Goal: Task Accomplishment & Management: Manage account settings

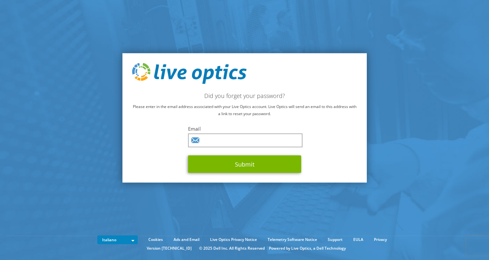
click at [215, 132] on div "Email Submit" at bounding box center [244, 148] width 113 height 47
click at [212, 138] on input "text" at bounding box center [245, 140] width 114 height 14
type input "[PERSON_NAME][EMAIL_ADDRESS][DOMAIN_NAME]"
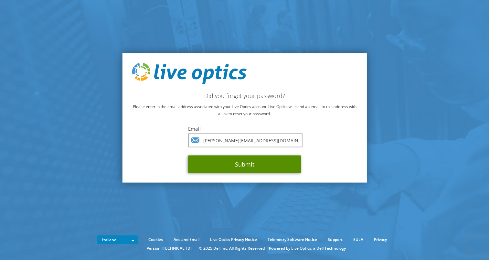
click at [241, 162] on button "Submit" at bounding box center [244, 163] width 113 height 17
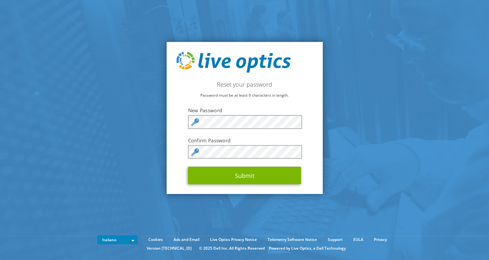
click at [397, 113] on section "Reset your password Password must be at least 9 characters in length. New Passw…" at bounding box center [244, 118] width 489 height 236
click at [376, 177] on section "Reset your password Password must be at least 9 characters in length. New Passw…" at bounding box center [244, 118] width 489 height 236
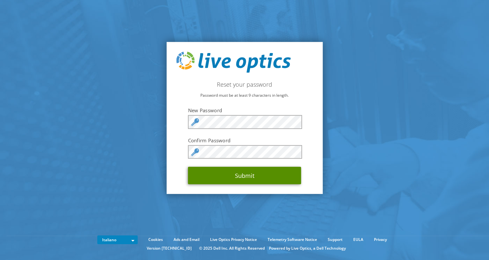
click at [249, 181] on button "Submit" at bounding box center [244, 175] width 113 height 17
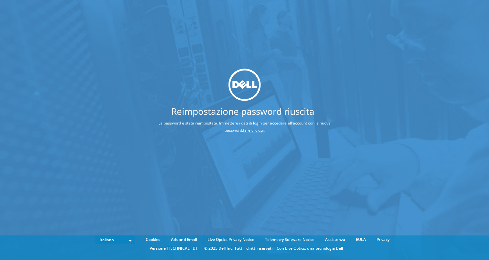
click at [244, 127] on p "La password è stata reimpostata. Immettere i dati di login per accedere all'acc…" at bounding box center [244, 127] width 245 height 14
click at [243, 129] on link "fare clic qui" at bounding box center [253, 129] width 21 height 5
